Goal: Information Seeking & Learning: Understand process/instructions

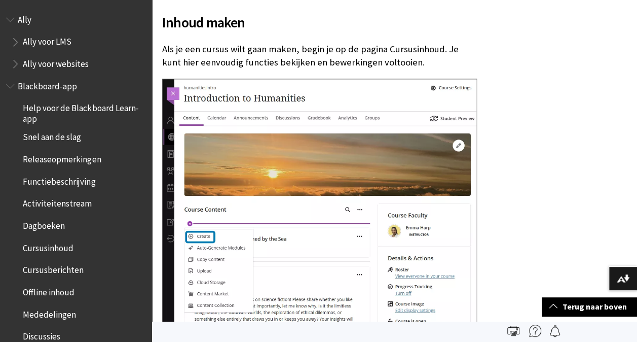
scroll to position [1378, 0]
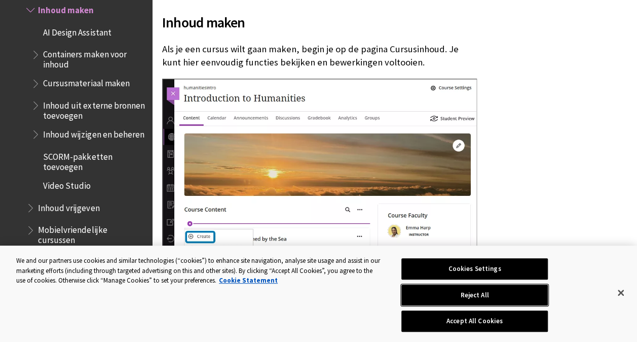
click at [485, 295] on button "Reject All" at bounding box center [474, 294] width 146 height 21
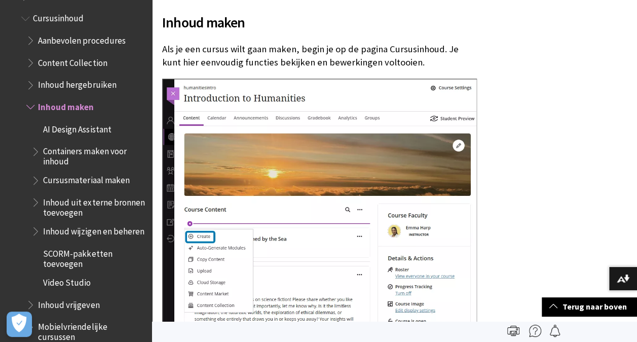
scroll to position [1279, 0]
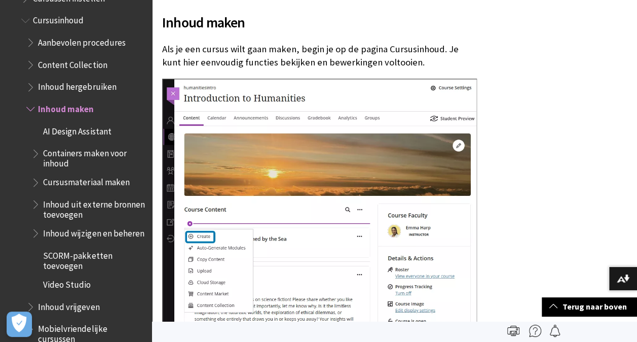
click at [91, 219] on span "Inhoud uit externe bronnen toevoegen" at bounding box center [94, 208] width 102 height 24
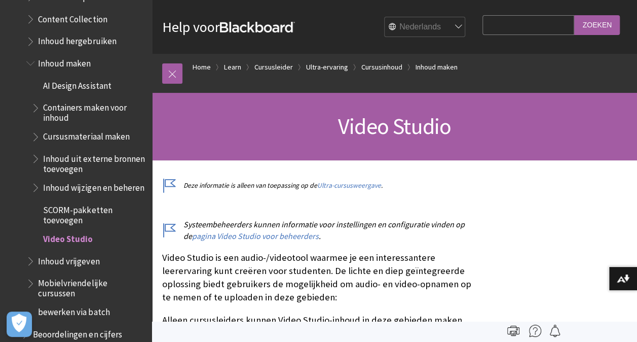
scroll to position [1323, 0]
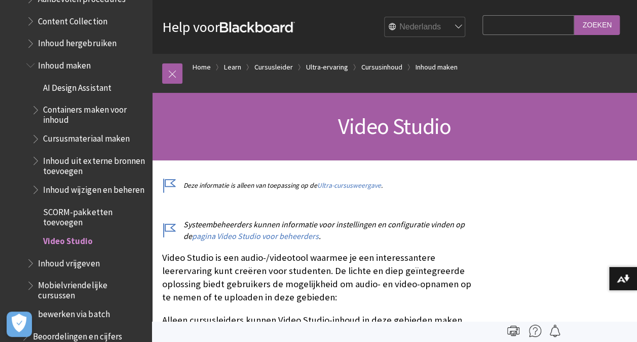
click at [90, 176] on span "Inhoud uit externe bronnen toevoegen" at bounding box center [94, 164] width 102 height 24
